Goal: Navigation & Orientation: Go to known website

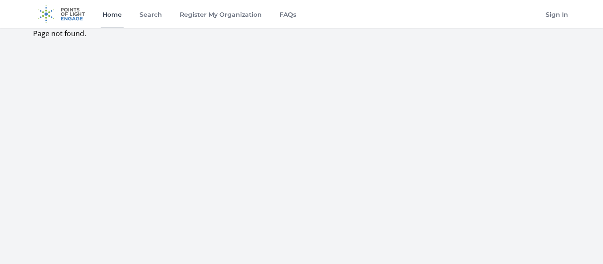
click at [117, 9] on link "Home" at bounding box center [112, 14] width 23 height 28
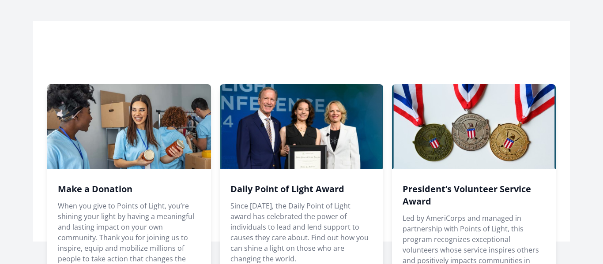
scroll to position [550, 0]
